Goal: Transaction & Acquisition: Purchase product/service

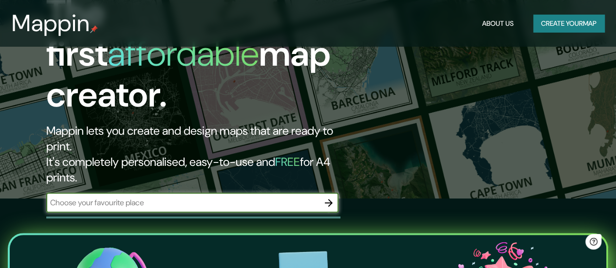
scroll to position [97, 0]
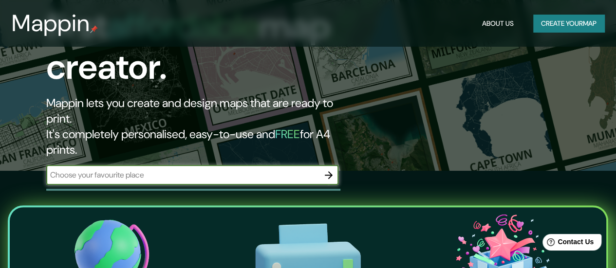
click at [248, 169] on input "text" at bounding box center [182, 174] width 273 height 11
type input "la esperanza"
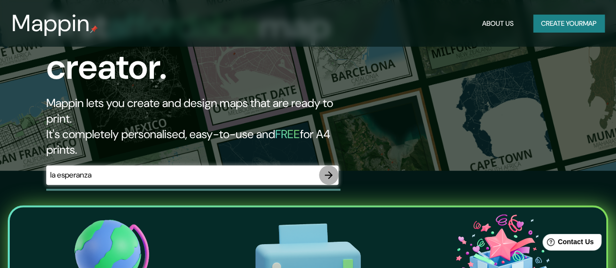
click at [335, 165] on button "button" at bounding box center [328, 174] width 19 height 19
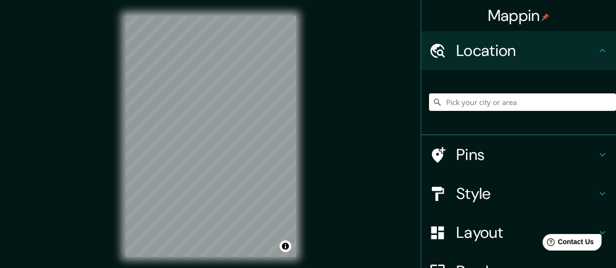
click at [581, 52] on h4 "Location" at bounding box center [526, 50] width 140 height 19
click at [318, 139] on div "Mappin Location Pins Style Layout Border Choose a border. Hint : you can make l…" at bounding box center [308, 144] width 616 height 288
click at [303, 118] on div "© Mapbox © OpenStreetMap Improve this map" at bounding box center [211, 136] width 202 height 273
click at [353, 103] on div "Mappin Location Pins Style Layout Border Choose a border. Hint : you can make l…" at bounding box center [308, 144] width 616 height 288
click at [489, 104] on input "Pick your city or area" at bounding box center [522, 102] width 187 height 18
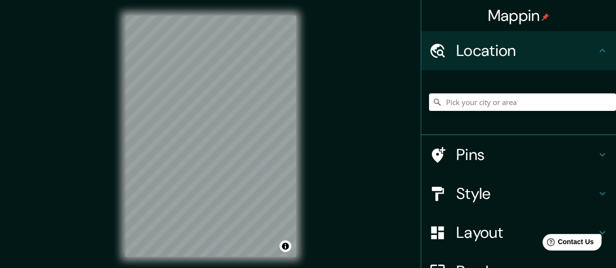
click at [479, 61] on div "Location" at bounding box center [518, 50] width 195 height 39
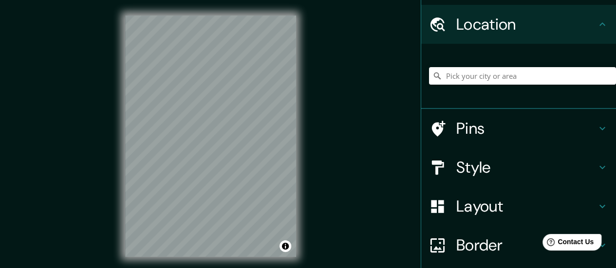
scroll to position [26, 0]
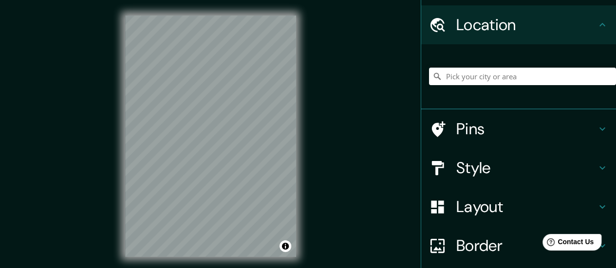
click at [468, 163] on h4 "Style" at bounding box center [526, 167] width 140 height 19
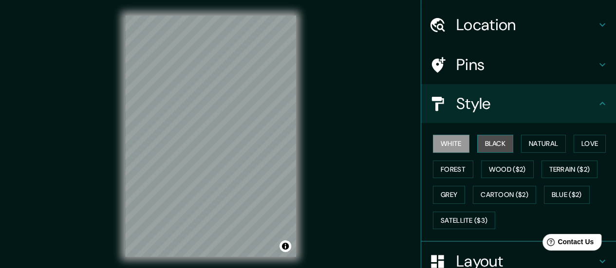
click at [484, 143] on button "Black" at bounding box center [495, 144] width 37 height 18
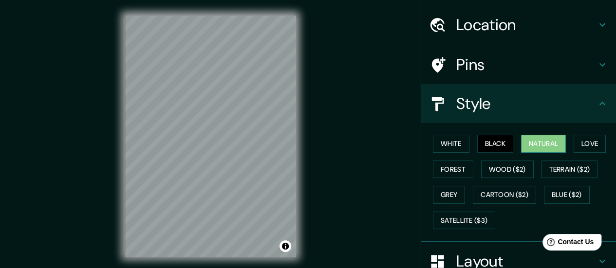
click at [521, 143] on button "Natural" at bounding box center [543, 144] width 45 height 18
click at [584, 143] on button "Love" at bounding box center [589, 144] width 32 height 18
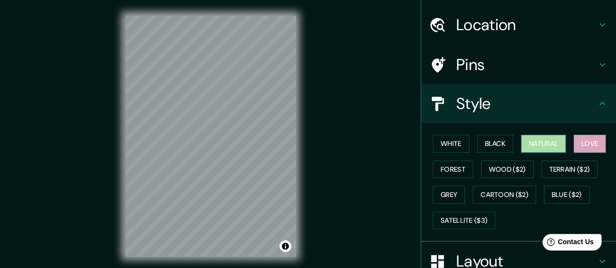
click at [545, 143] on button "Natural" at bounding box center [543, 144] width 45 height 18
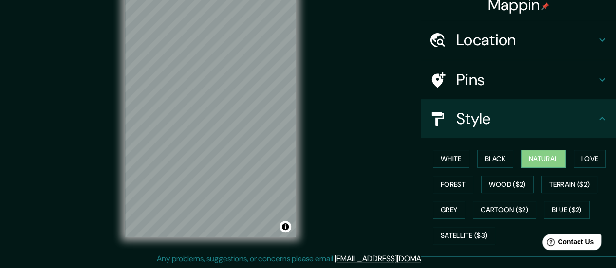
scroll to position [0, 0]
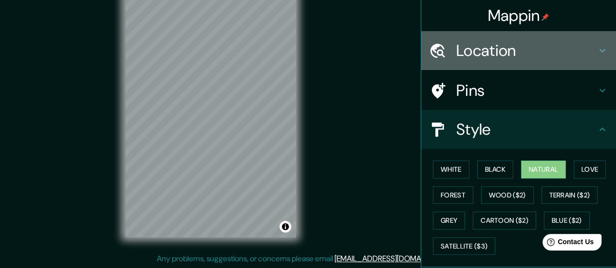
click at [491, 61] on div "Location" at bounding box center [518, 50] width 195 height 39
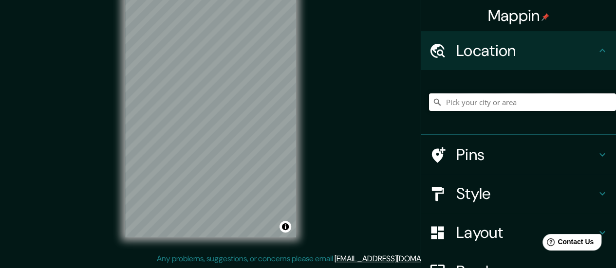
click at [496, 104] on input "Pick your city or area" at bounding box center [522, 102] width 187 height 18
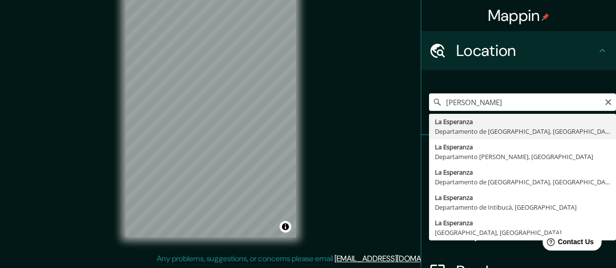
type input "La [PERSON_NAME], [GEOGRAPHIC_DATA], [GEOGRAPHIC_DATA]"
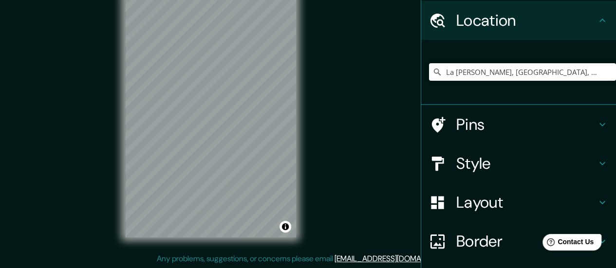
scroll to position [49, 0]
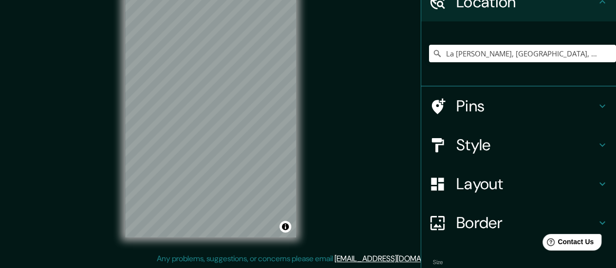
click at [487, 144] on h4 "Style" at bounding box center [526, 144] width 140 height 19
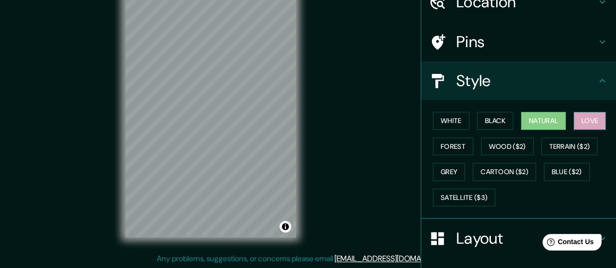
click at [583, 122] on button "Love" at bounding box center [589, 121] width 32 height 18
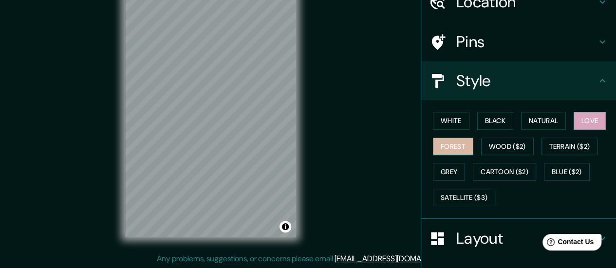
click at [453, 143] on button "Forest" at bounding box center [453, 147] width 40 height 18
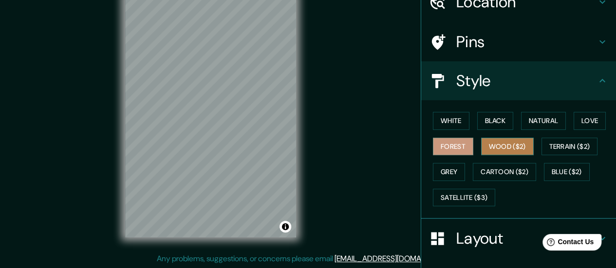
click at [495, 147] on button "Wood ($2)" at bounding box center [507, 147] width 53 height 18
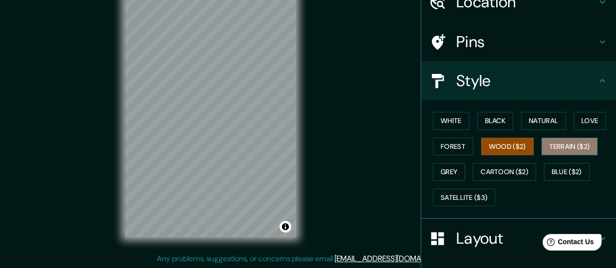
click at [550, 148] on button "Terrain ($2)" at bounding box center [569, 147] width 56 height 18
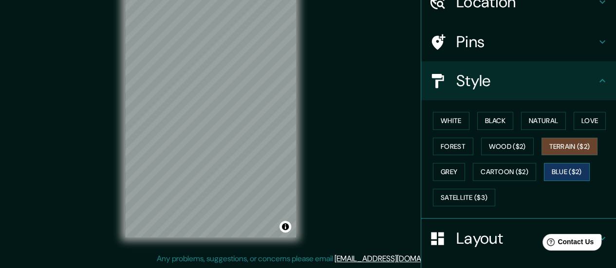
click at [562, 170] on button "Blue ($2)" at bounding box center [567, 172] width 46 height 18
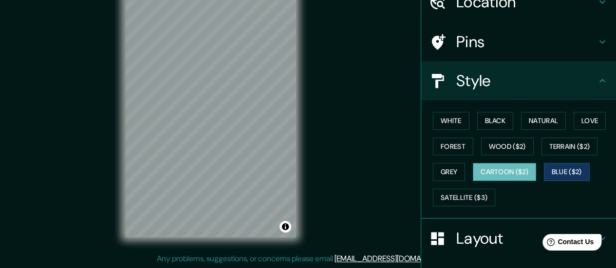
click at [504, 174] on button "Cartoon ($2)" at bounding box center [504, 172] width 63 height 18
click at [455, 170] on button "Grey" at bounding box center [449, 172] width 32 height 18
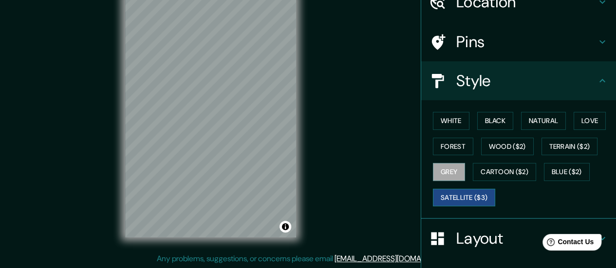
click at [451, 191] on button "Satellite ($3)" at bounding box center [464, 198] width 62 height 18
click at [576, 118] on button "Love" at bounding box center [589, 121] width 32 height 18
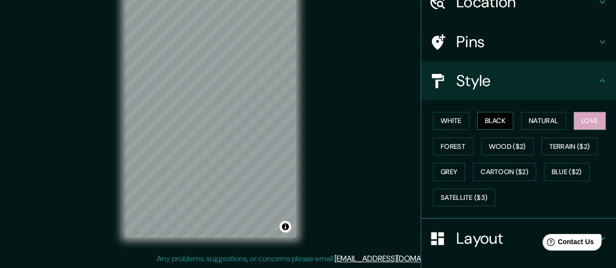
click at [493, 121] on button "Black" at bounding box center [495, 121] width 37 height 18
click at [456, 144] on button "Forest" at bounding box center [453, 147] width 40 height 18
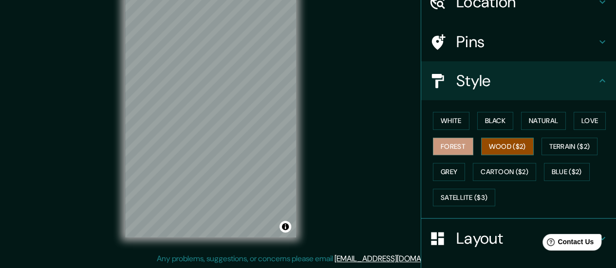
click at [485, 143] on button "Wood ($2)" at bounding box center [507, 147] width 53 height 18
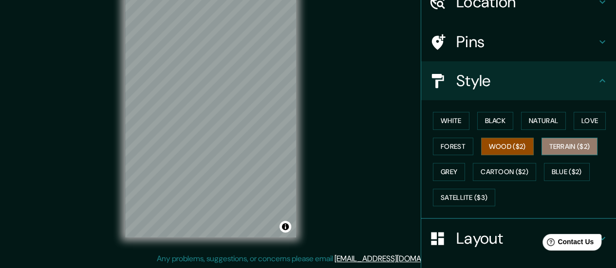
click at [558, 147] on button "Terrain ($2)" at bounding box center [569, 147] width 56 height 18
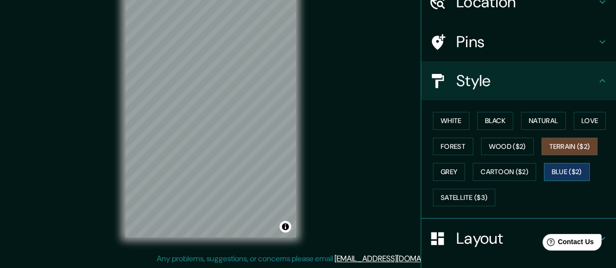
click at [554, 170] on button "Blue ($2)" at bounding box center [567, 172] width 46 height 18
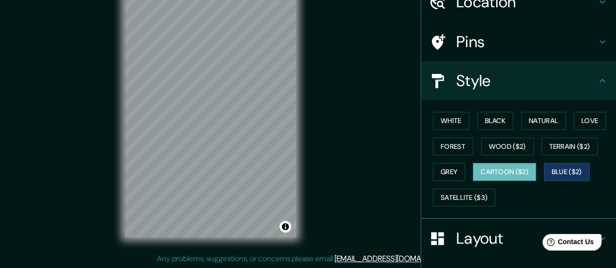
click at [516, 169] on button "Cartoon ($2)" at bounding box center [504, 172] width 63 height 18
click at [451, 168] on button "Grey" at bounding box center [449, 172] width 32 height 18
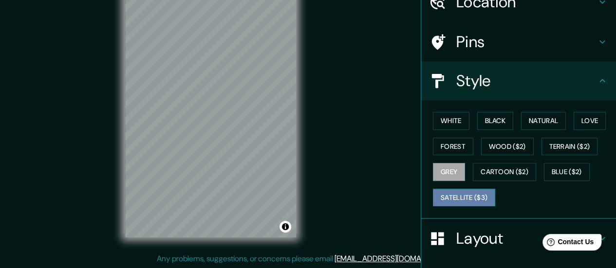
click at [472, 196] on button "Satellite ($3)" at bounding box center [464, 198] width 62 height 18
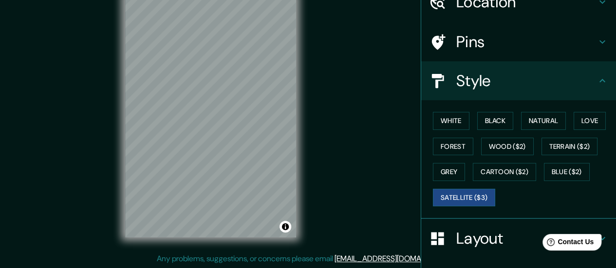
click at [335, 110] on div "Mappin Location [GEOGRAPHIC_DATA][PERSON_NAME], [GEOGRAPHIC_DATA], [GEOGRAPHIC_…" at bounding box center [308, 125] width 616 height 288
